Goal: Task Accomplishment & Management: Manage account settings

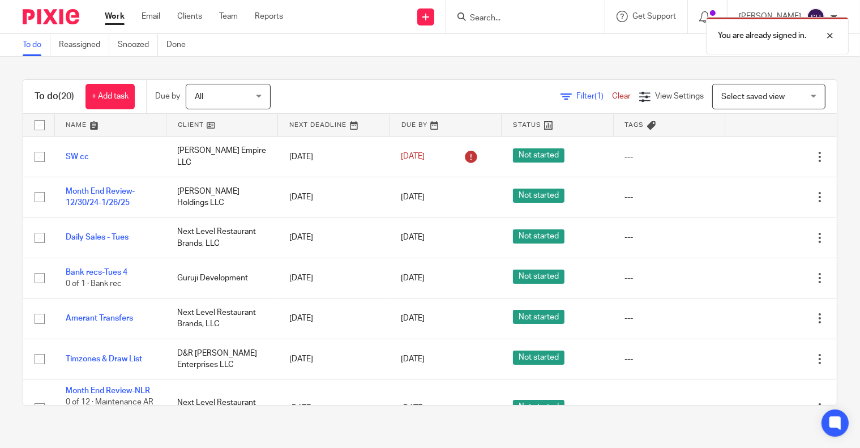
click at [410, 52] on div "To do Reassigned Snoozed Done" at bounding box center [430, 45] width 860 height 23
click at [109, 99] on link "+ Add task" at bounding box center [110, 96] width 49 height 25
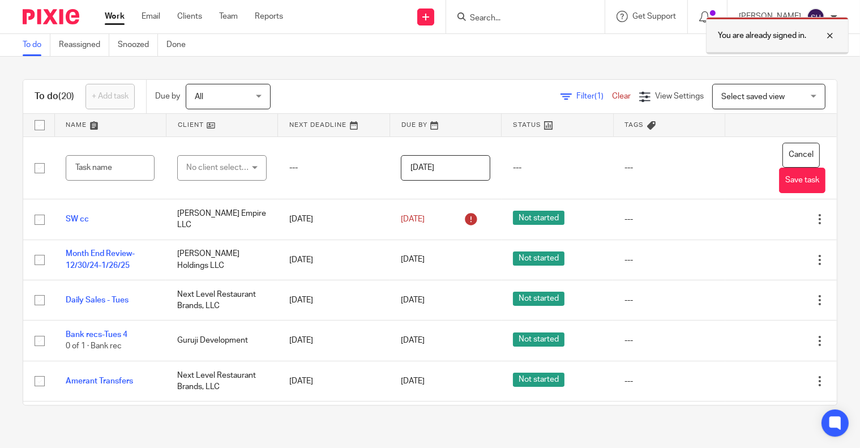
click at [834, 31] on div at bounding box center [822, 36] width 31 height 14
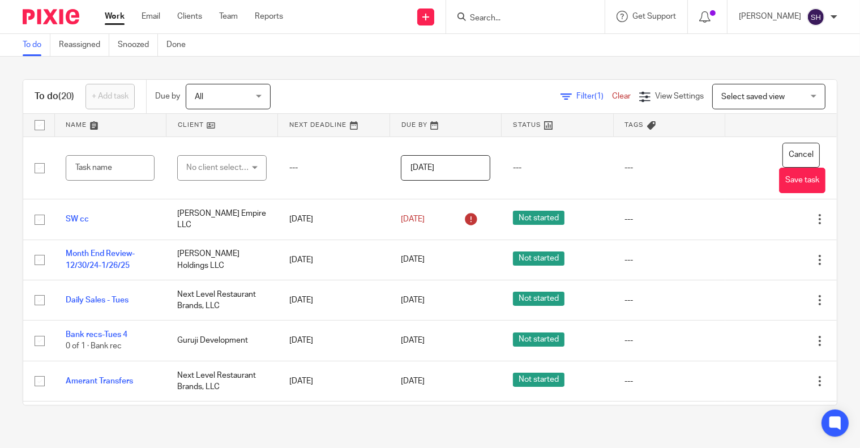
click at [832, 115] on div "To do (20) + Add task Due by All All Today Tomorrow This week Next week This mo…" at bounding box center [430, 243] width 860 height 372
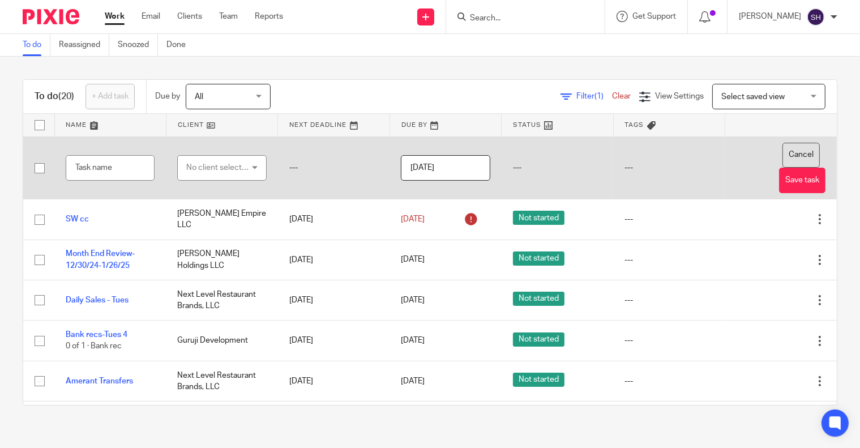
click at [783, 155] on button "Cancel" at bounding box center [801, 155] width 37 height 25
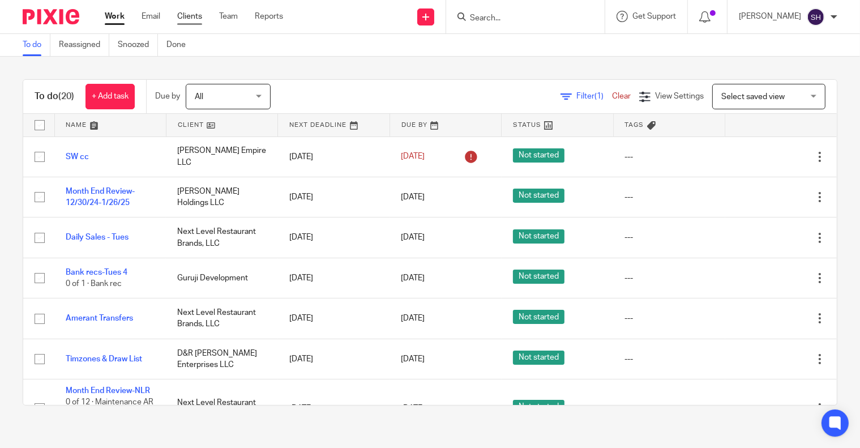
click at [191, 18] on link "Clients" at bounding box center [189, 16] width 25 height 11
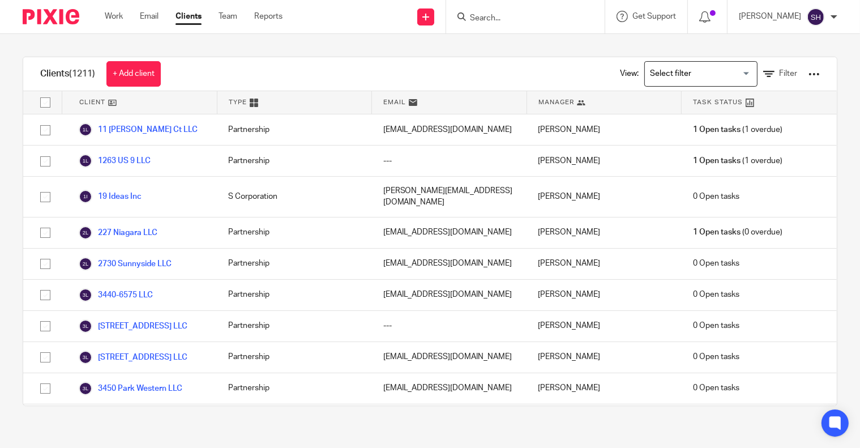
click at [514, 14] on input "Search" at bounding box center [520, 19] width 102 height 10
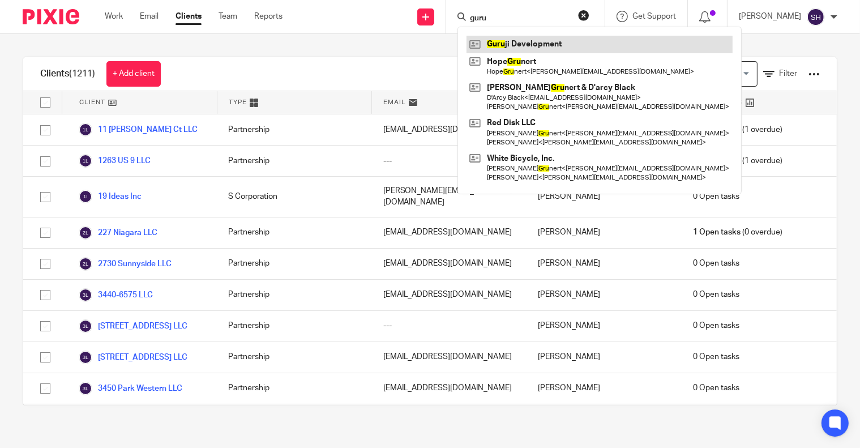
type input "guru"
click at [543, 36] on link at bounding box center [600, 44] width 266 height 17
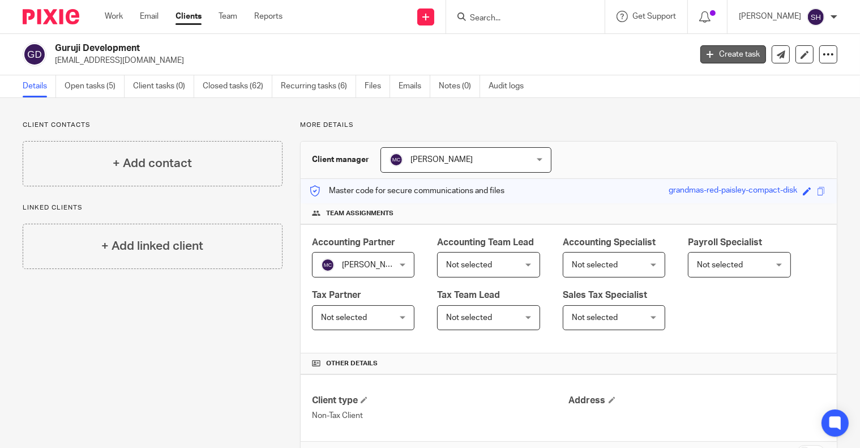
click at [725, 52] on link "Create task" at bounding box center [734, 54] width 66 height 18
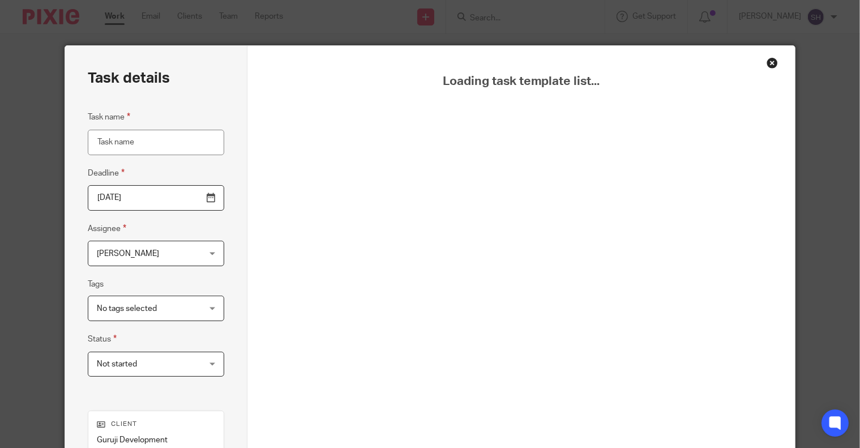
click at [133, 147] on input "Task name" at bounding box center [156, 142] width 137 height 25
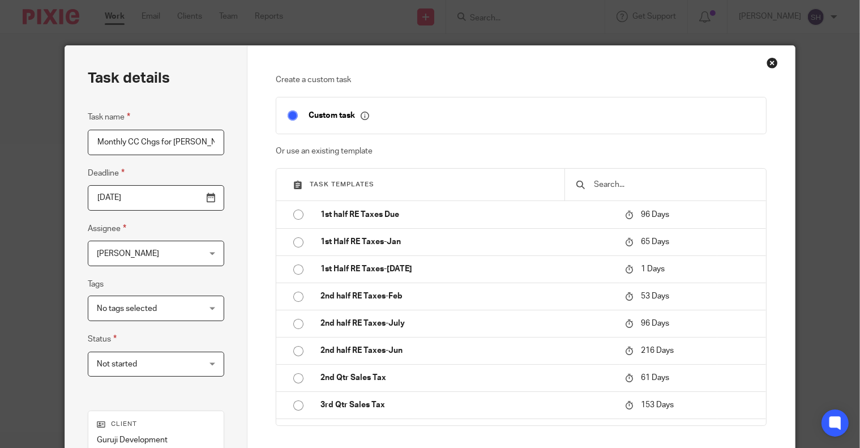
click at [95, 140] on input "Monthly CC Chgs for Jennifer" at bounding box center [156, 142] width 137 height 25
drag, startPoint x: 163, startPoint y: 139, endPoint x: 174, endPoint y: 137, distance: 11.5
click at [174, 137] on input "Jennifer's monthly CC Chgs for Jennifer" at bounding box center [156, 142] width 137 height 25
click at [173, 142] on input "Jennifer's monthly ccChgs for Jennifer" at bounding box center [156, 142] width 137 height 25
drag, startPoint x: 454, startPoint y: 160, endPoint x: 460, endPoint y: 160, distance: 6.2
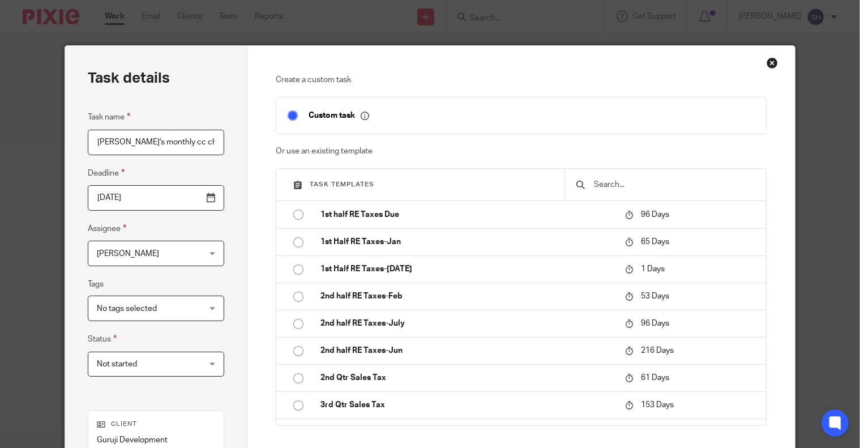
click at [460, 160] on div "Task details Task name Jennifer's monthly cc chgs for Jennifer Deadline 2025-08…" at bounding box center [430, 316] width 730 height 540
type input "Jennifer's monthly cc chgs"
click at [208, 197] on input "2025-08-26" at bounding box center [156, 197] width 137 height 25
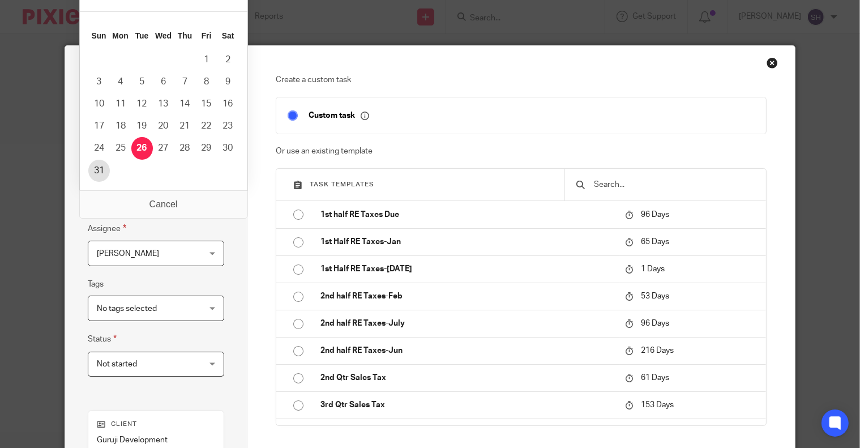
type input "2025-08-31"
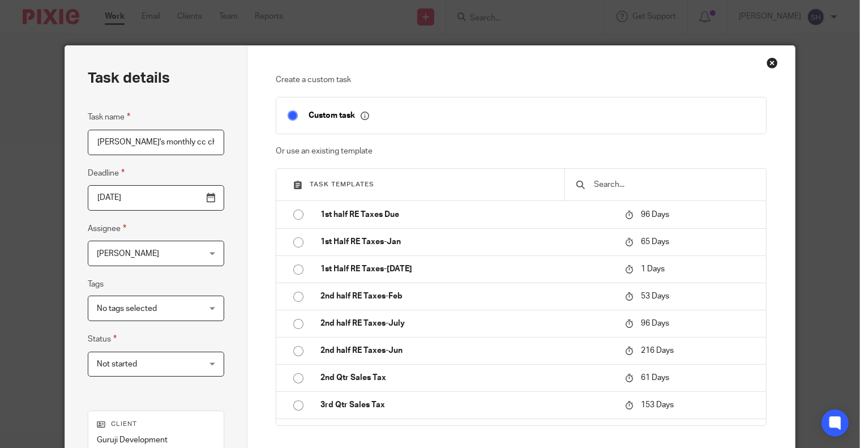
click at [222, 230] on div "Task details Task name Jennifer's monthly cc chgs Deadline 2025-08-31 Assignee …" at bounding box center [156, 316] width 182 height 540
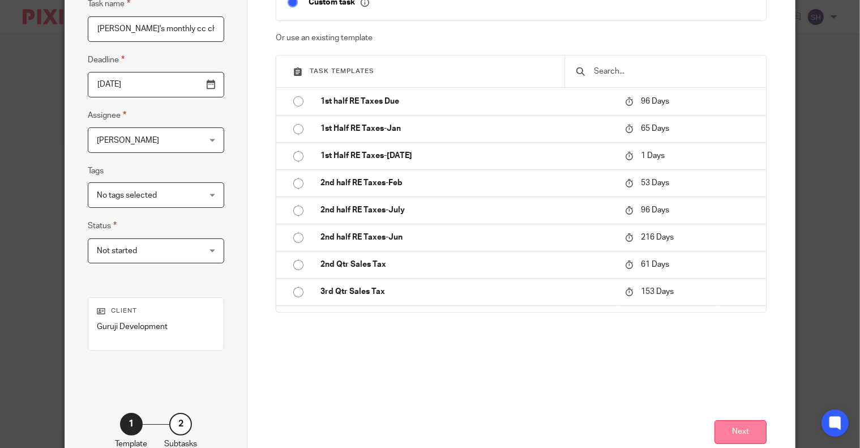
click at [734, 431] on button "Next" at bounding box center [741, 432] width 52 height 24
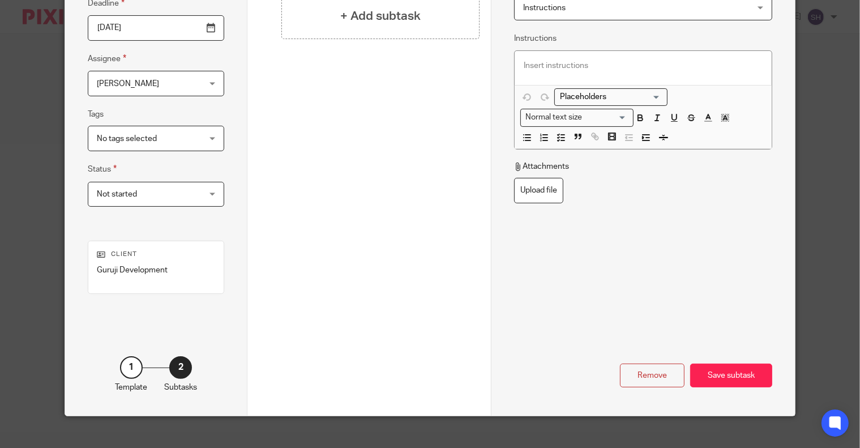
scroll to position [0, 0]
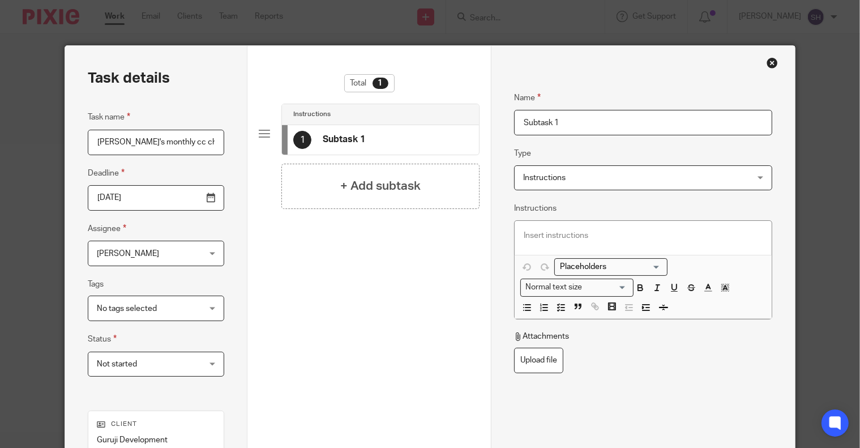
drag, startPoint x: 572, startPoint y: 125, endPoint x: 481, endPoint y: 123, distance: 91.2
click at [481, 123] on div "Task details Task name Jennifer's monthly cc chgs Deadline 2025-08-31 Assignee …" at bounding box center [430, 316] width 730 height 540
type input "S"
type input "Send Ramp list of"
click at [547, 237] on p at bounding box center [643, 235] width 239 height 11
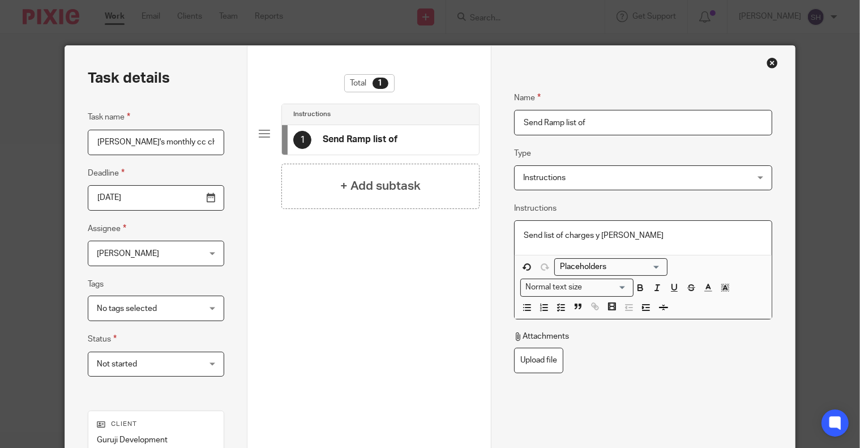
click at [591, 235] on p "Send list of charges y Jennifer" at bounding box center [643, 235] width 239 height 11
click at [642, 232] on p "Send list of charges by Jennifer" at bounding box center [643, 235] width 239 height 11
click at [546, 117] on input "Send Ramp list of" at bounding box center [643, 122] width 258 height 25
drag, startPoint x: 541, startPoint y: 122, endPoint x: 460, endPoint y: 120, distance: 81.0
click at [460, 120] on div "Task details Task name Jennifer's monthly cc chgs Deadline 2025-08-31 Assignee …" at bounding box center [430, 316] width 730 height 540
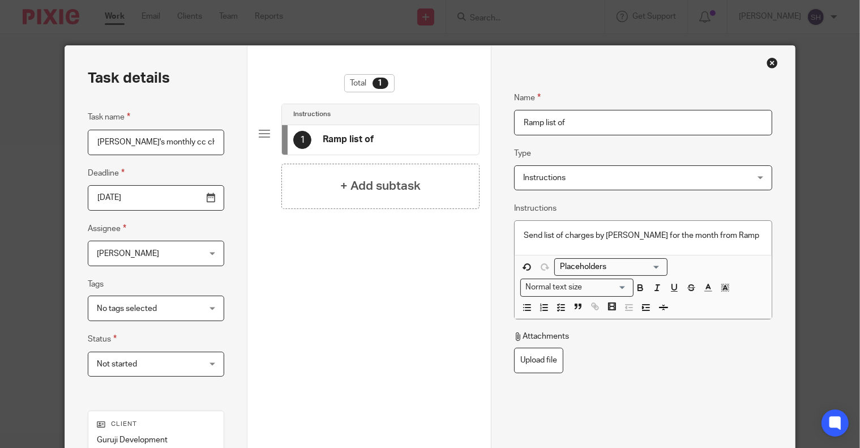
drag, startPoint x: 538, startPoint y: 119, endPoint x: 691, endPoint y: 116, distance: 152.4
click at [691, 116] on input "Ramp list of" at bounding box center [643, 122] width 258 height 25
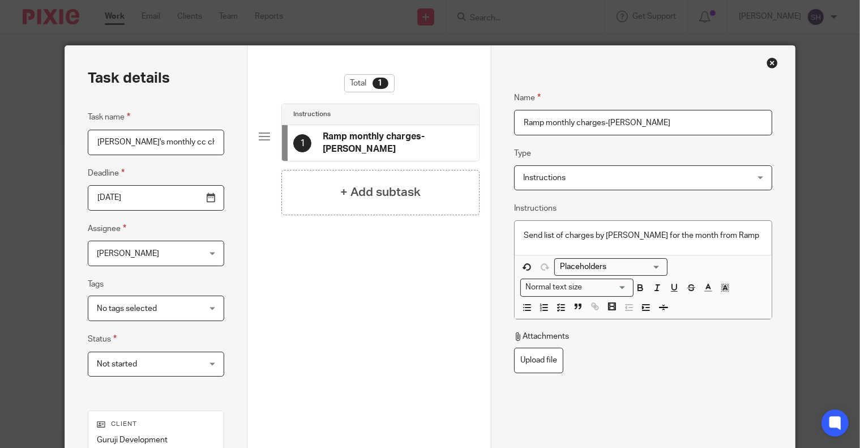
type input "Ramp monthly charges-[PERSON_NAME]"
click at [732, 233] on p "Send list of charges by Jennifer for the month from Ramp" at bounding box center [643, 235] width 239 height 11
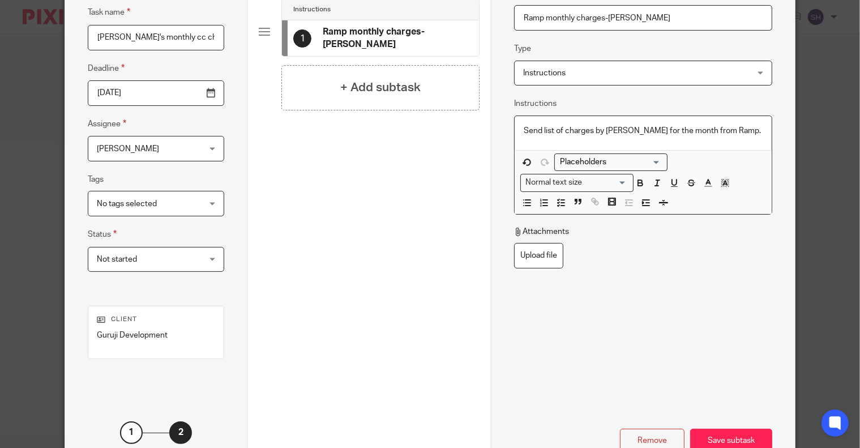
scroll to position [183, 0]
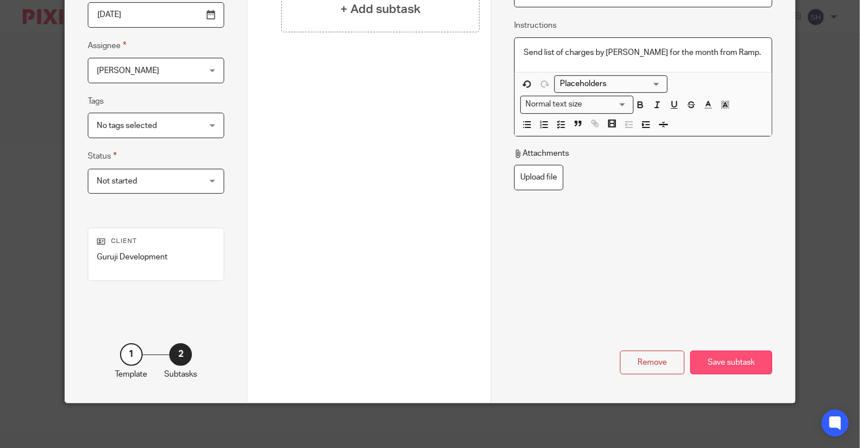
click at [730, 355] on div "Save subtask" at bounding box center [732, 363] width 82 height 24
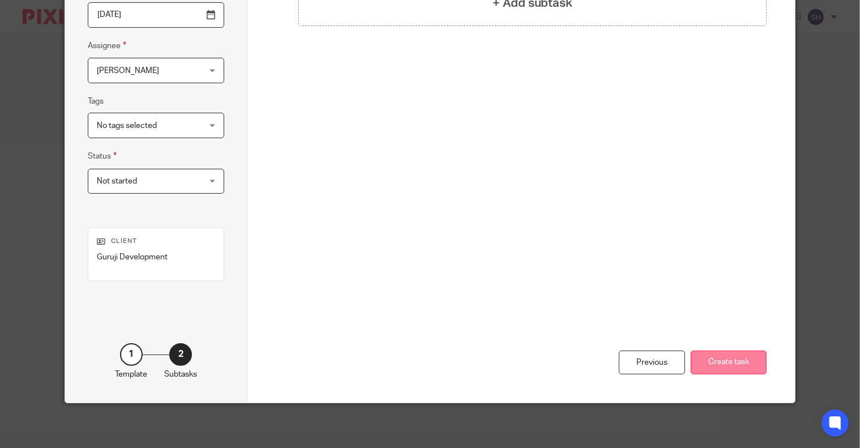
click at [723, 362] on button "Create task" at bounding box center [729, 363] width 76 height 24
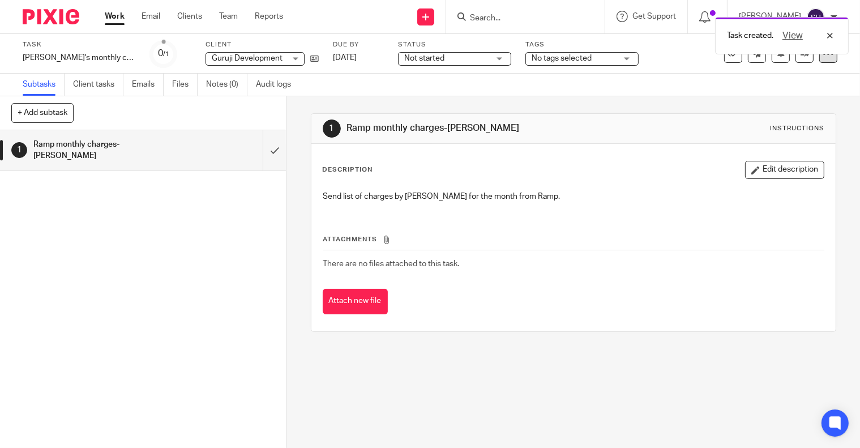
click at [820, 59] on div at bounding box center [829, 54] width 18 height 18
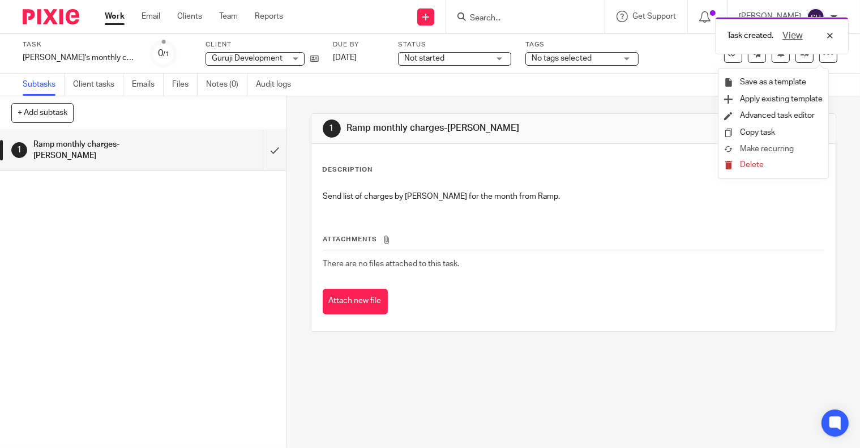
click at [760, 143] on li "Make recurring" at bounding box center [774, 149] width 99 height 17
click at [768, 149] on span "Make recurring" at bounding box center [767, 149] width 54 height 8
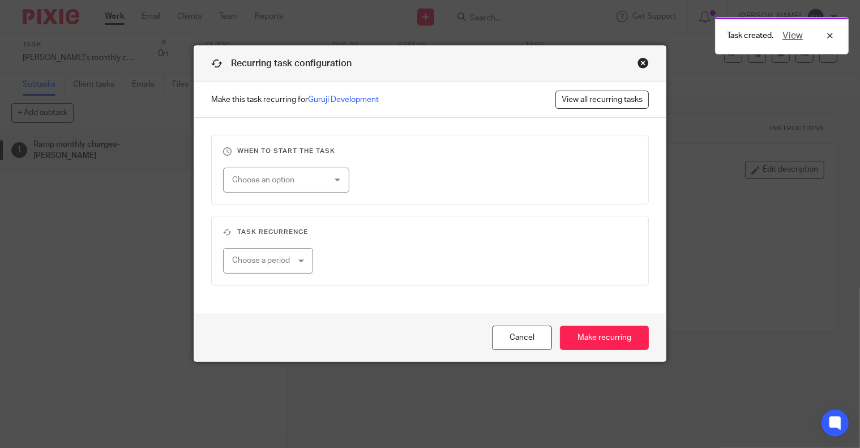
click at [325, 182] on div "Choose an option" at bounding box center [286, 180] width 126 height 25
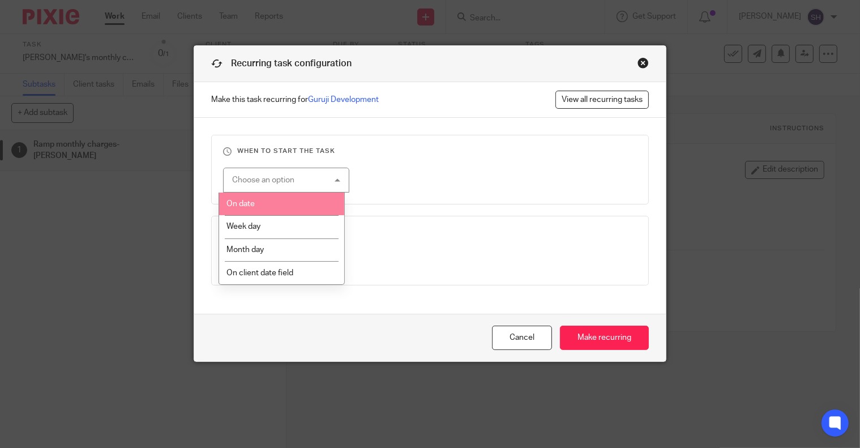
click at [272, 206] on li "On date" at bounding box center [281, 204] width 125 height 23
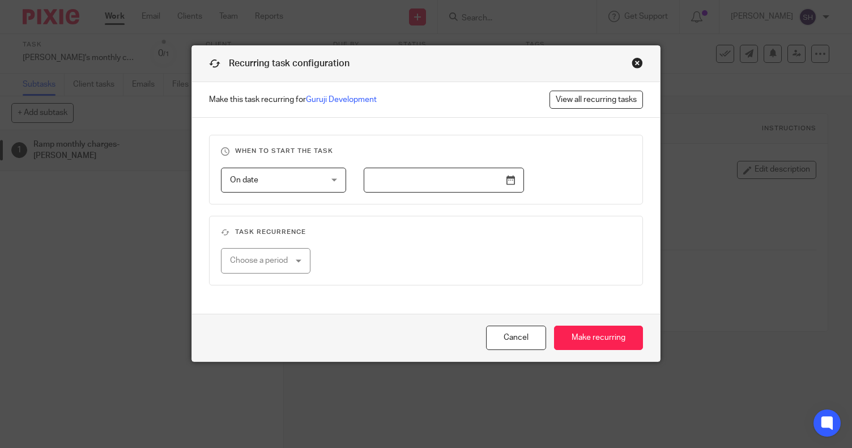
click at [515, 182] on input "text" at bounding box center [444, 180] width 160 height 25
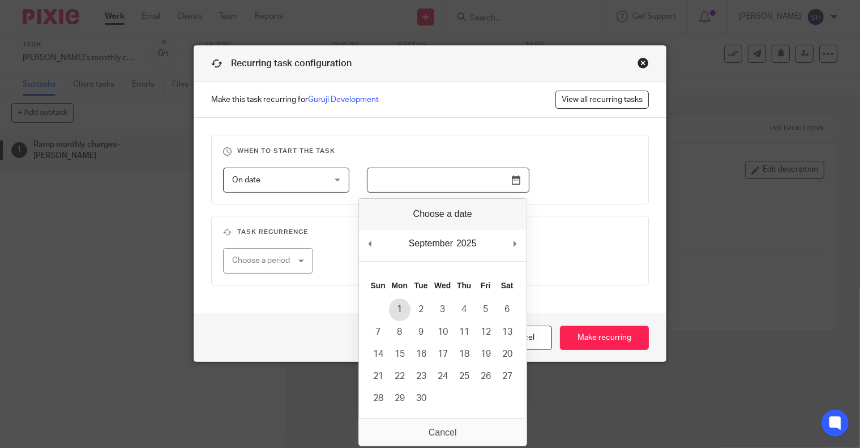
type input "2025-09-01"
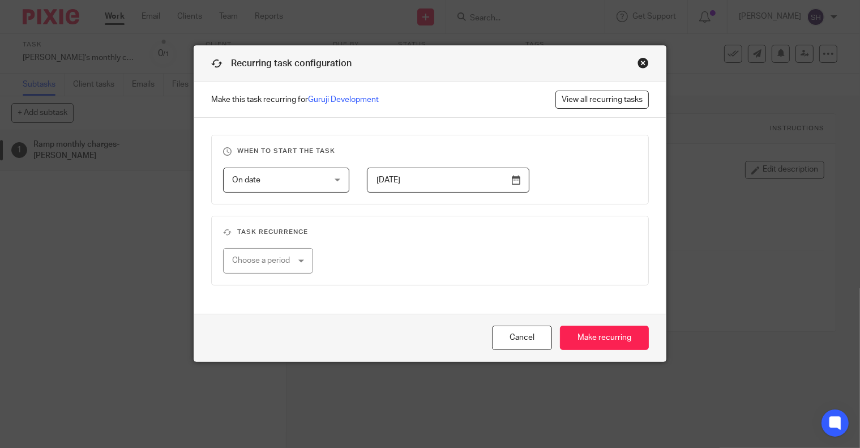
click at [383, 244] on fieldset "Task recurrence Choose a period No repeat Weekly Monthly Yearly" at bounding box center [430, 251] width 438 height 70
click at [295, 265] on div "Choose a period" at bounding box center [268, 260] width 90 height 25
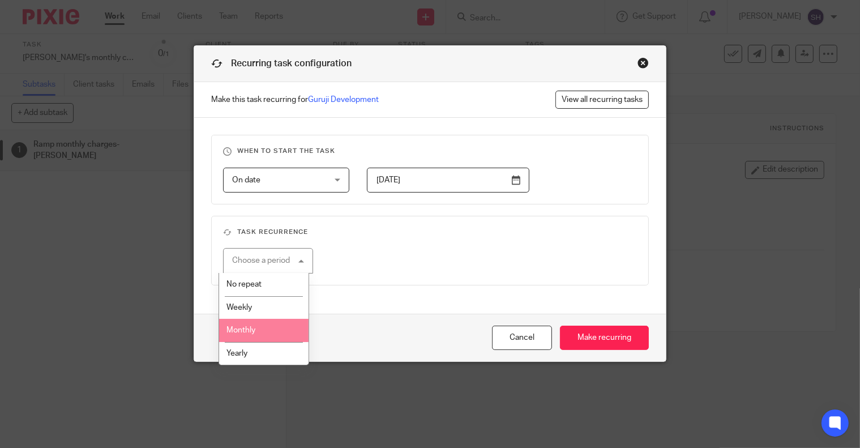
click at [257, 327] on li "Monthly" at bounding box center [264, 330] width 90 height 23
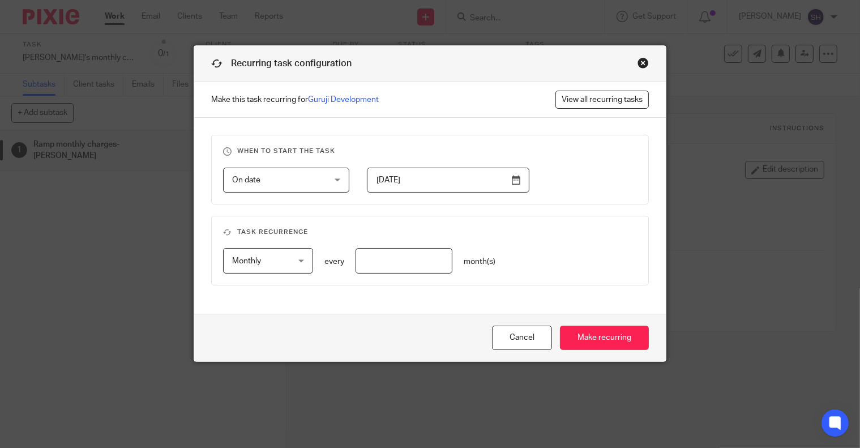
click at [414, 265] on input "number" at bounding box center [404, 260] width 97 height 25
type input "1"
click at [591, 336] on input "Make recurring" at bounding box center [604, 338] width 89 height 24
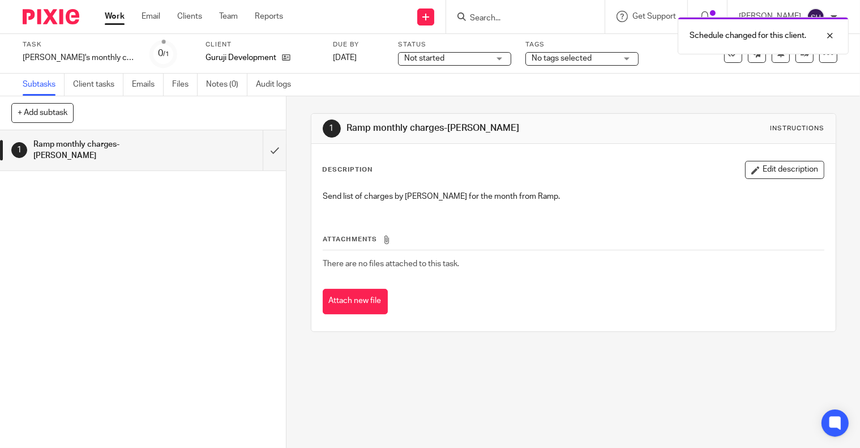
click at [112, 18] on link "Work" at bounding box center [115, 16] width 20 height 11
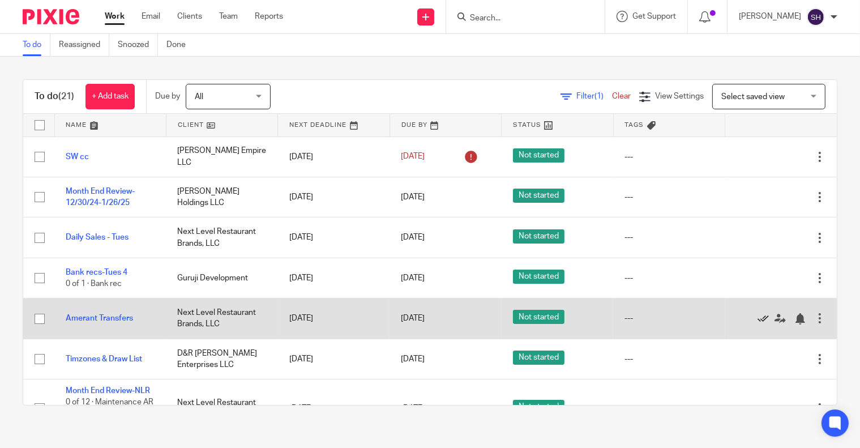
click at [758, 316] on icon at bounding box center [763, 318] width 11 height 11
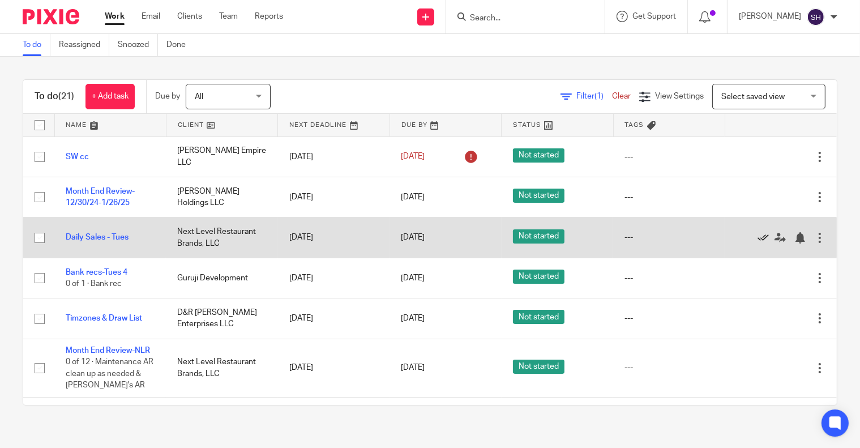
click at [758, 235] on icon at bounding box center [763, 237] width 11 height 11
